Goal: Task Accomplishment & Management: Manage account settings

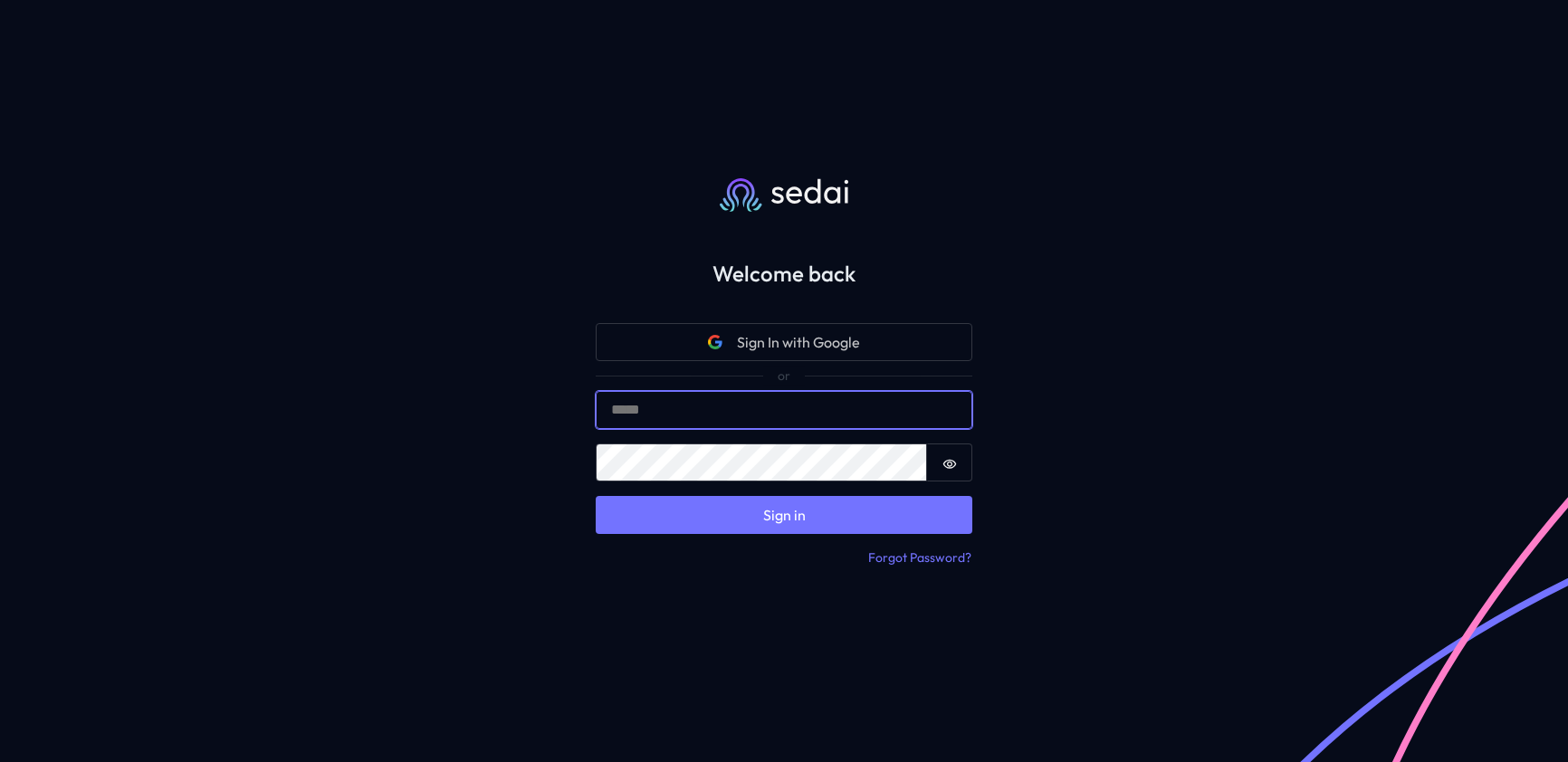
click at [726, 409] on input "Email" at bounding box center [784, 409] width 376 height 38
click at [697, 407] on input "Email" at bounding box center [784, 409] width 376 height 38
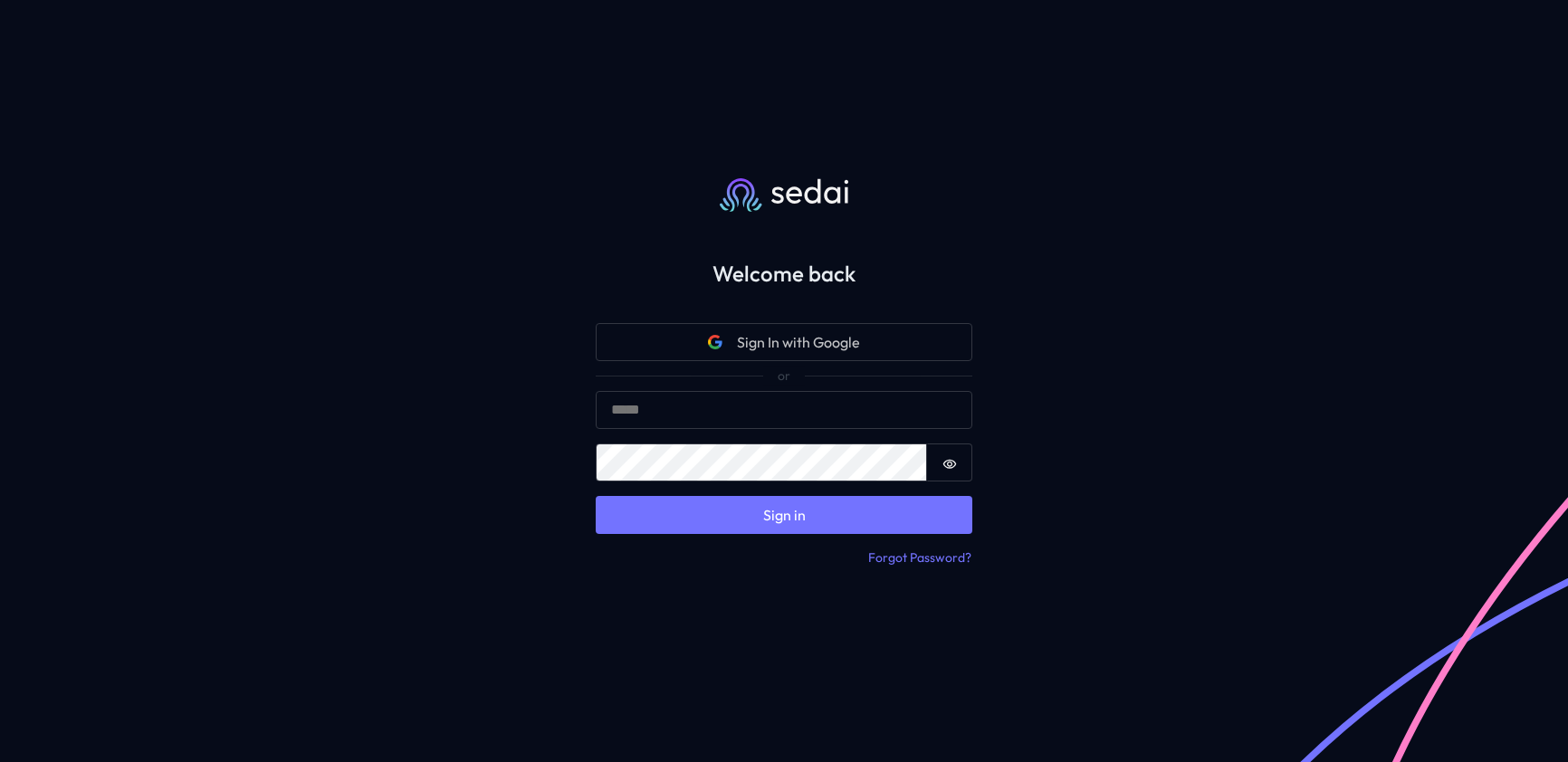
click at [514, 421] on div "Welcome back Sign In with Google Sign in Email Password Password is hidden Sign…" at bounding box center [784, 381] width 1568 height 762
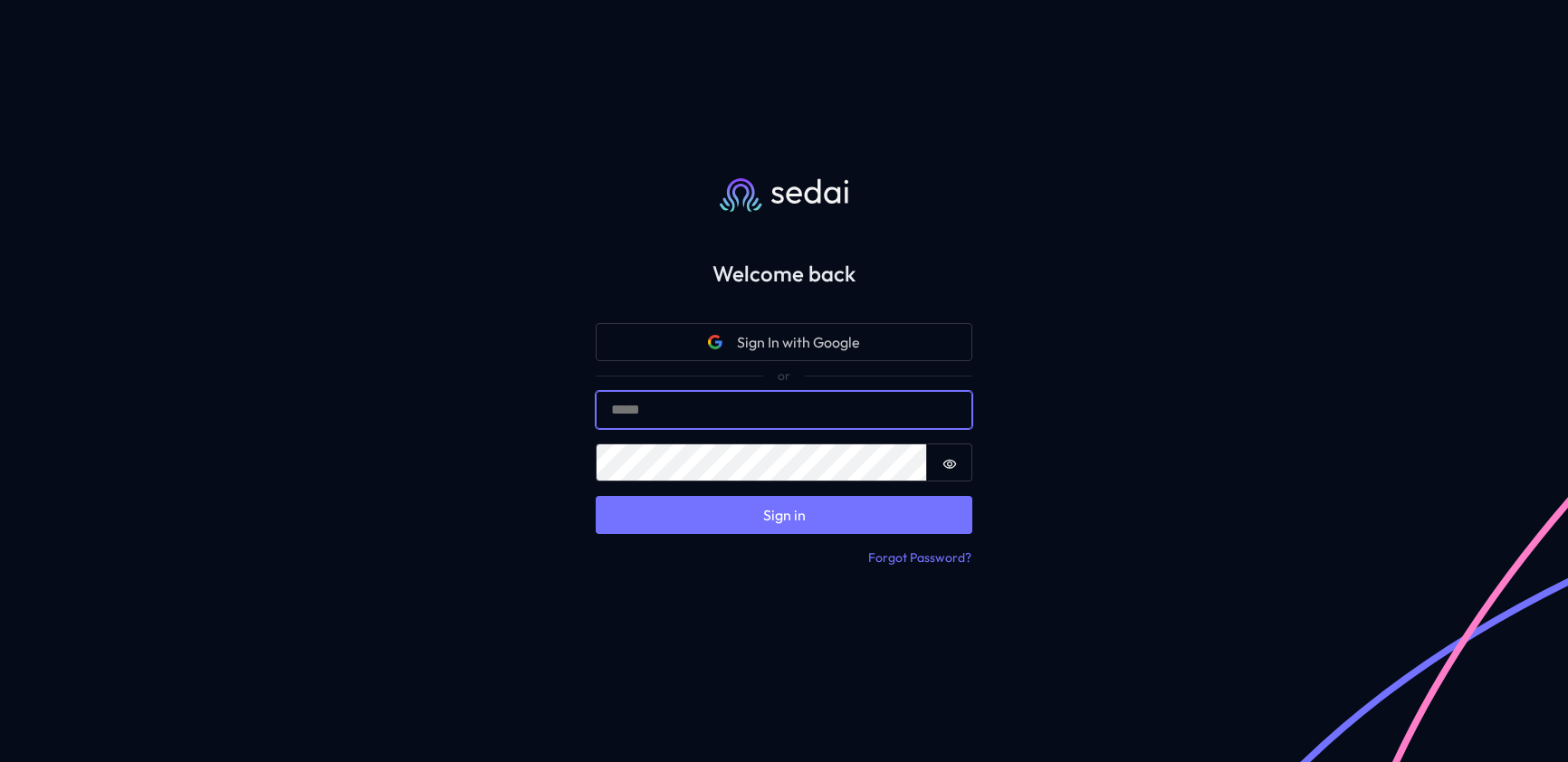
click at [742, 417] on input "Email" at bounding box center [784, 409] width 376 height 38
type input "**********"
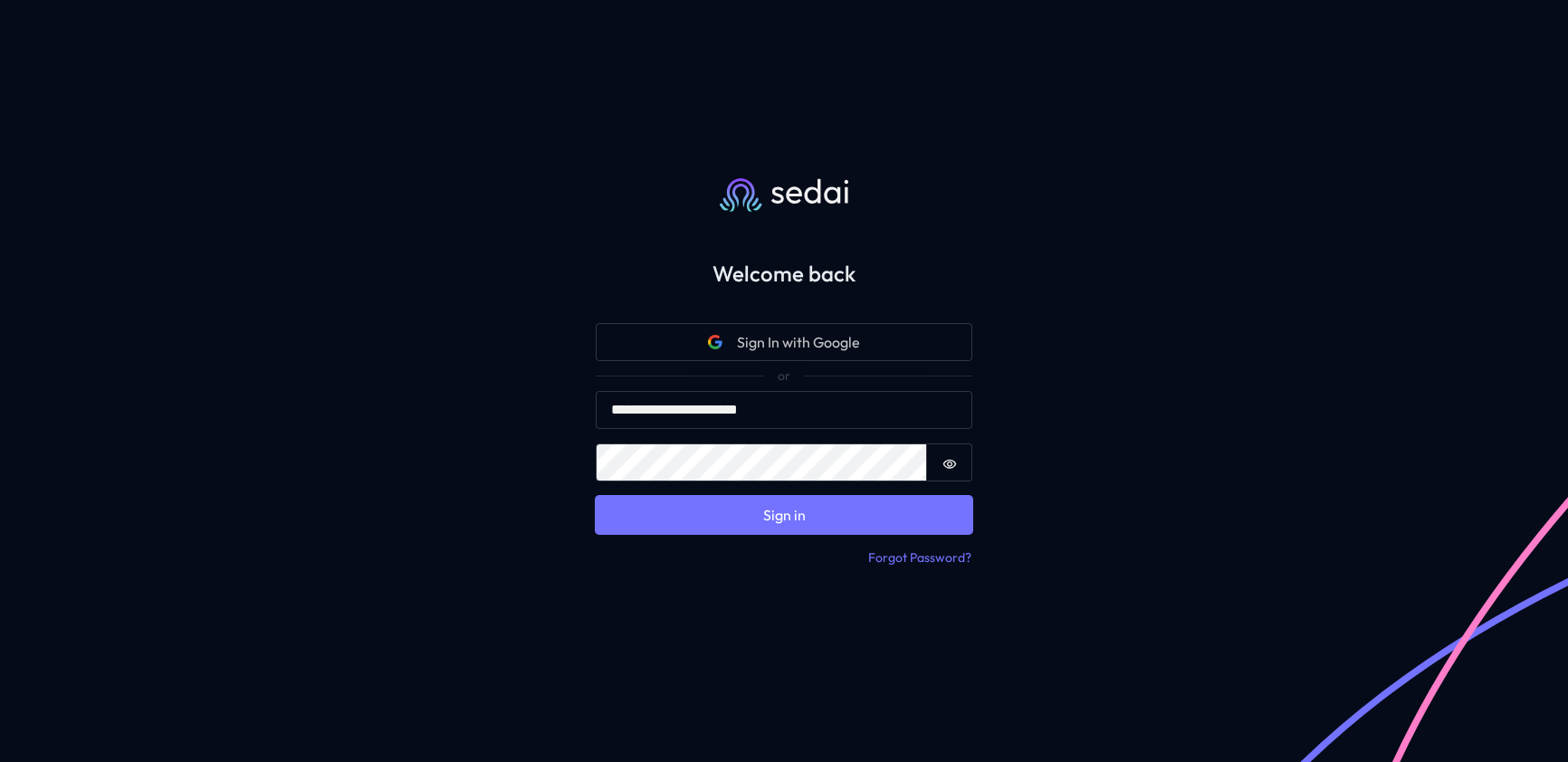
click at [728, 526] on button "Sign in" at bounding box center [784, 514] width 376 height 38
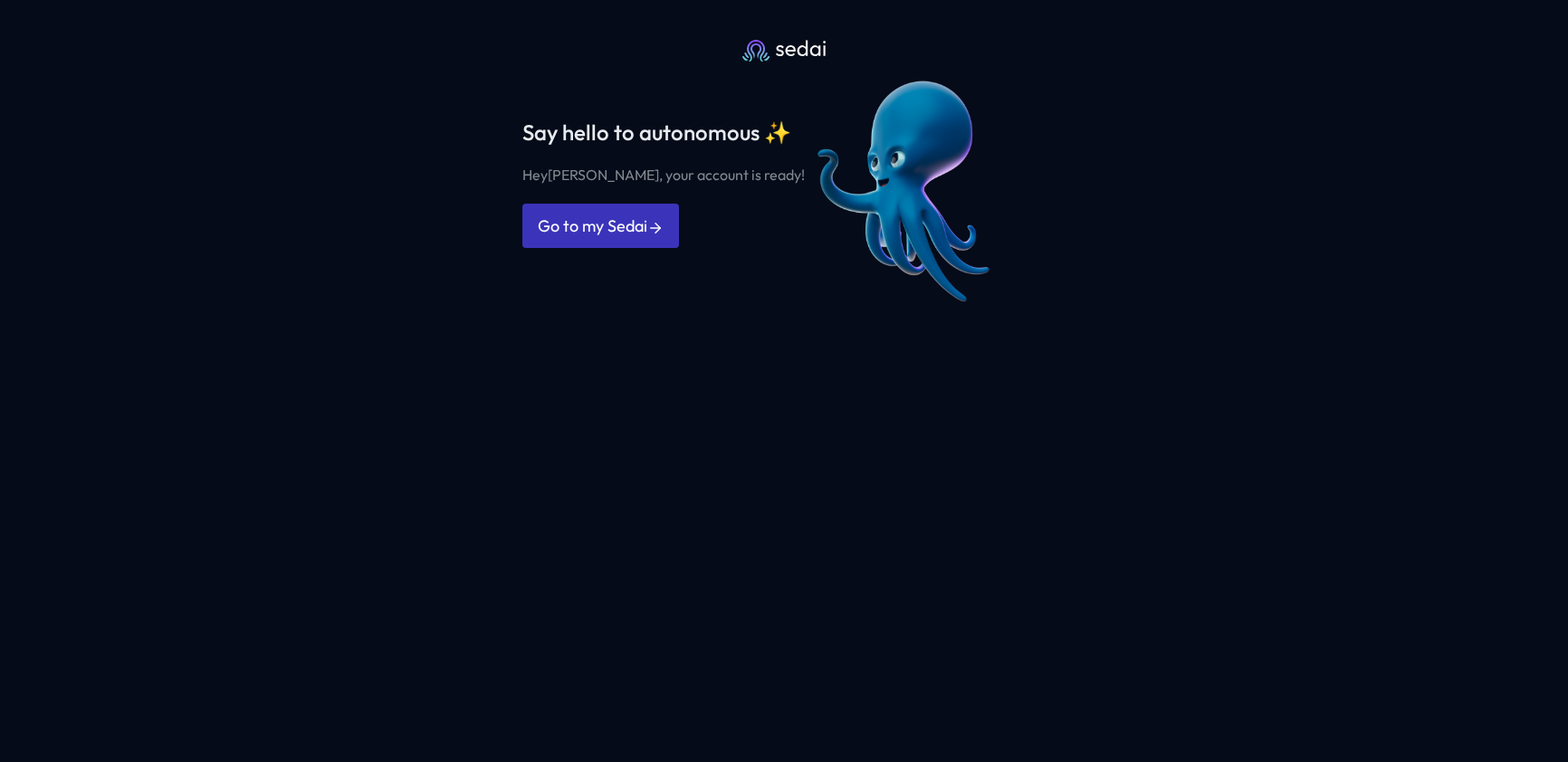
click at [613, 230] on link "Go to my Sedai" at bounding box center [600, 226] width 156 height 44
